Goal: Entertainment & Leisure: Consume media (video, audio)

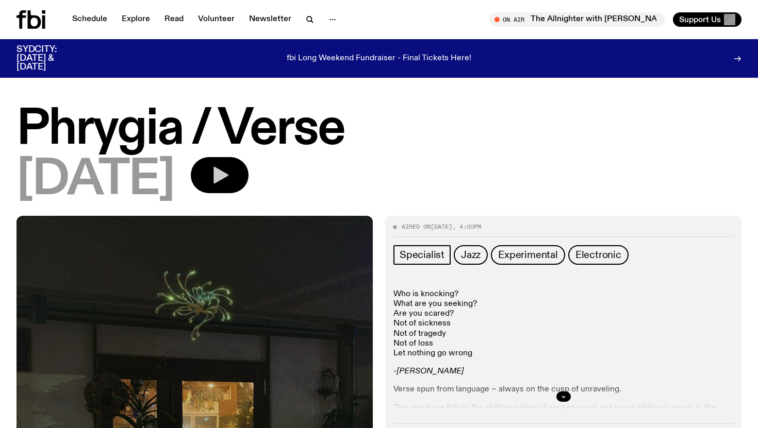
click at [230, 182] on icon "button" at bounding box center [219, 175] width 21 height 21
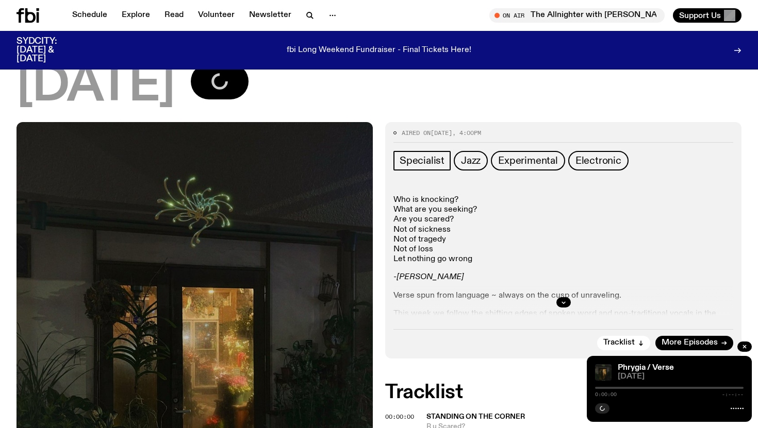
scroll to position [87, 0]
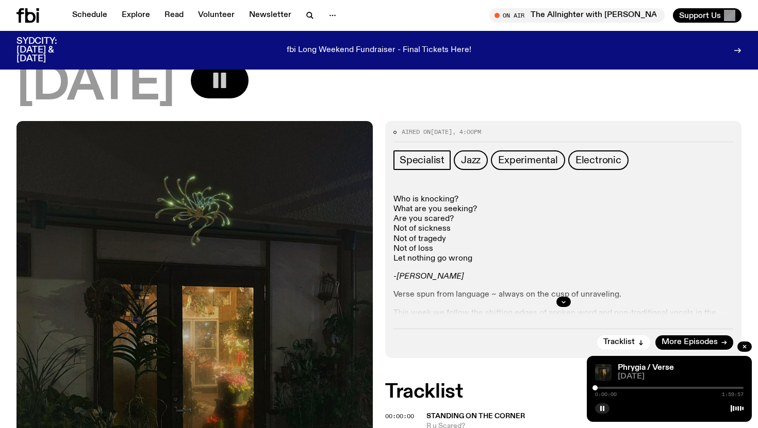
click at [552, 296] on div at bounding box center [563, 302] width 340 height 33
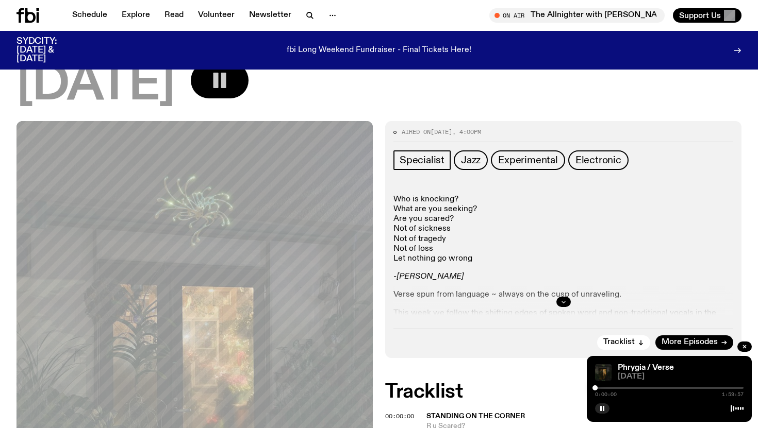
click at [564, 304] on icon "button" at bounding box center [563, 302] width 6 height 6
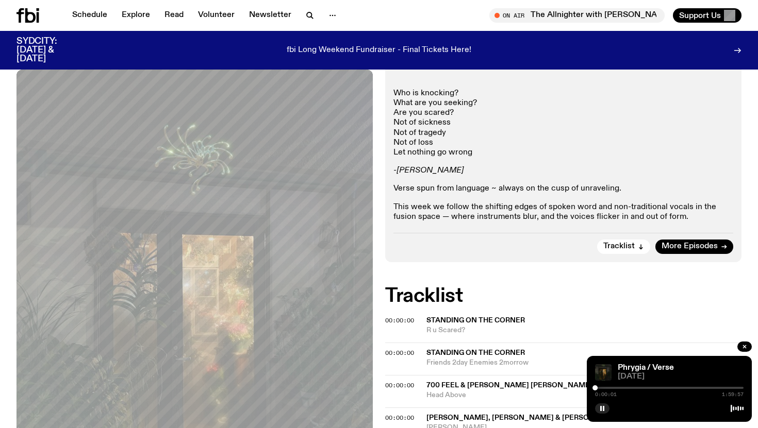
scroll to position [194, 0]
click at [605, 390] on div "0:00:03 1:59:57" at bounding box center [669, 391] width 149 height 12
click at [606, 390] on div "0:00:03 1:59:57" at bounding box center [669, 391] width 149 height 12
drag, startPoint x: 597, startPoint y: 389, endPoint x: 627, endPoint y: 389, distance: 30.4
click at [599, 389] on div at bounding box center [596, 388] width 5 height 5
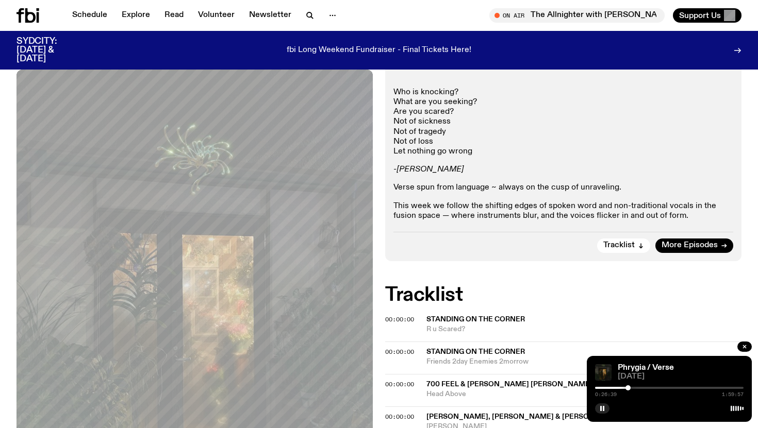
drag, startPoint x: 627, startPoint y: 388, endPoint x: 647, endPoint y: 388, distance: 19.6
click at [631, 388] on div at bounding box center [627, 388] width 5 height 5
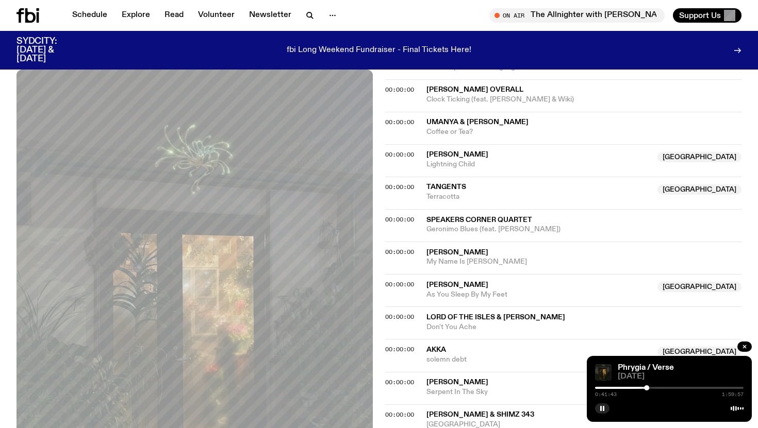
scroll to position [685, 0]
drag, startPoint x: 646, startPoint y: 388, endPoint x: 663, endPoint y: 388, distance: 16.5
click at [649, 388] on div at bounding box center [646, 388] width 5 height 5
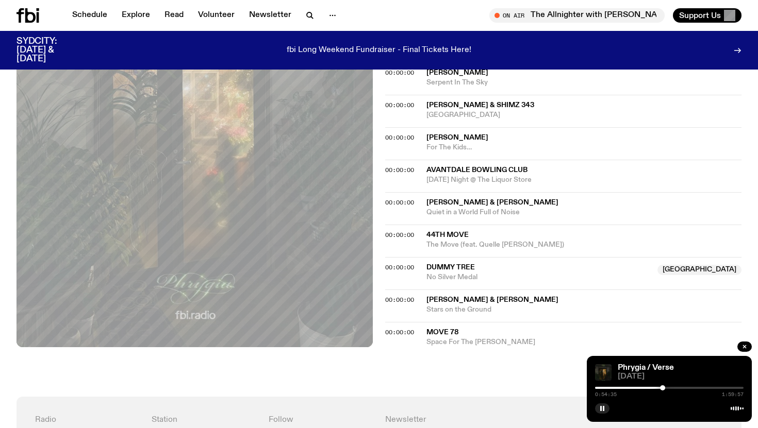
scroll to position [1025, 0]
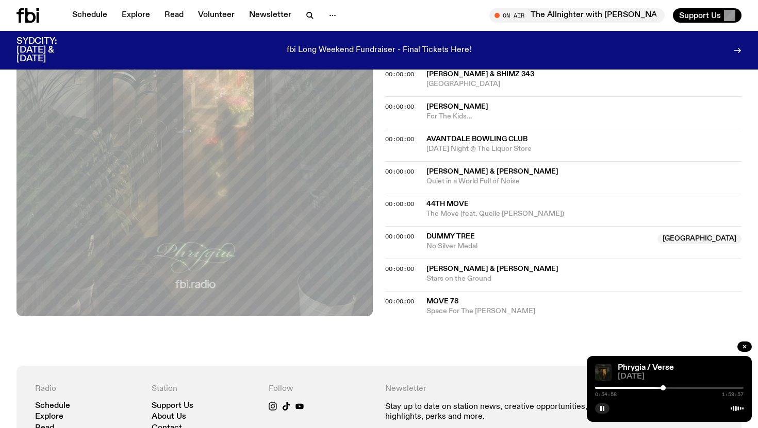
drag, startPoint x: 663, startPoint y: 387, endPoint x: 679, endPoint y: 387, distance: 16.0
click at [666, 387] on div at bounding box center [663, 388] width 5 height 5
drag, startPoint x: 679, startPoint y: 387, endPoint x: 696, endPoint y: 387, distance: 16.5
click at [682, 387] on div at bounding box center [679, 388] width 5 height 5
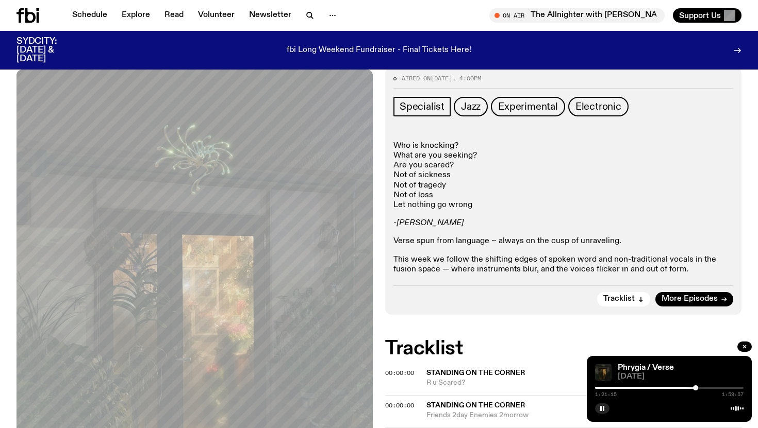
scroll to position [155, 0]
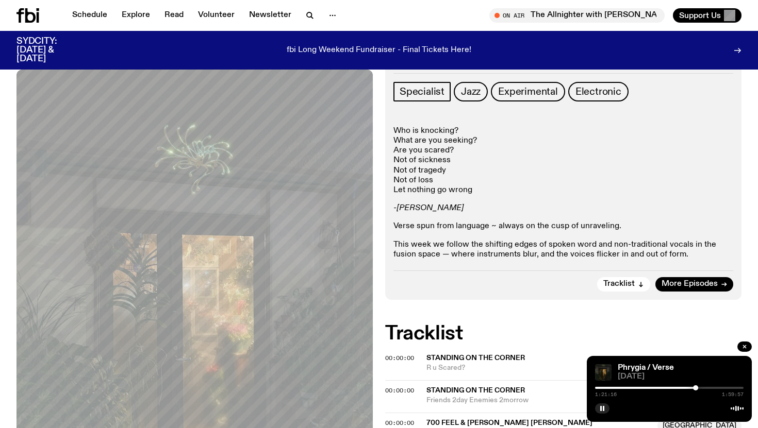
drag, startPoint x: 615, startPoint y: 286, endPoint x: 542, endPoint y: 295, distance: 73.2
click at [542, 295] on div "Aired on [DATE] 4:00pm Specialist Jazz Experimental Electronic Who is knocking?…" at bounding box center [563, 176] width 356 height 247
click at [627, 285] on span "Tracklist" at bounding box center [618, 285] width 31 height 8
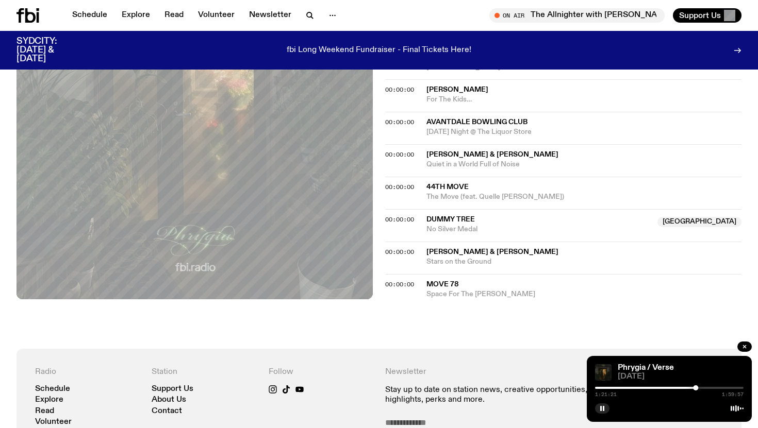
scroll to position [1330, 0]
